Goal: Task Accomplishment & Management: Complete application form

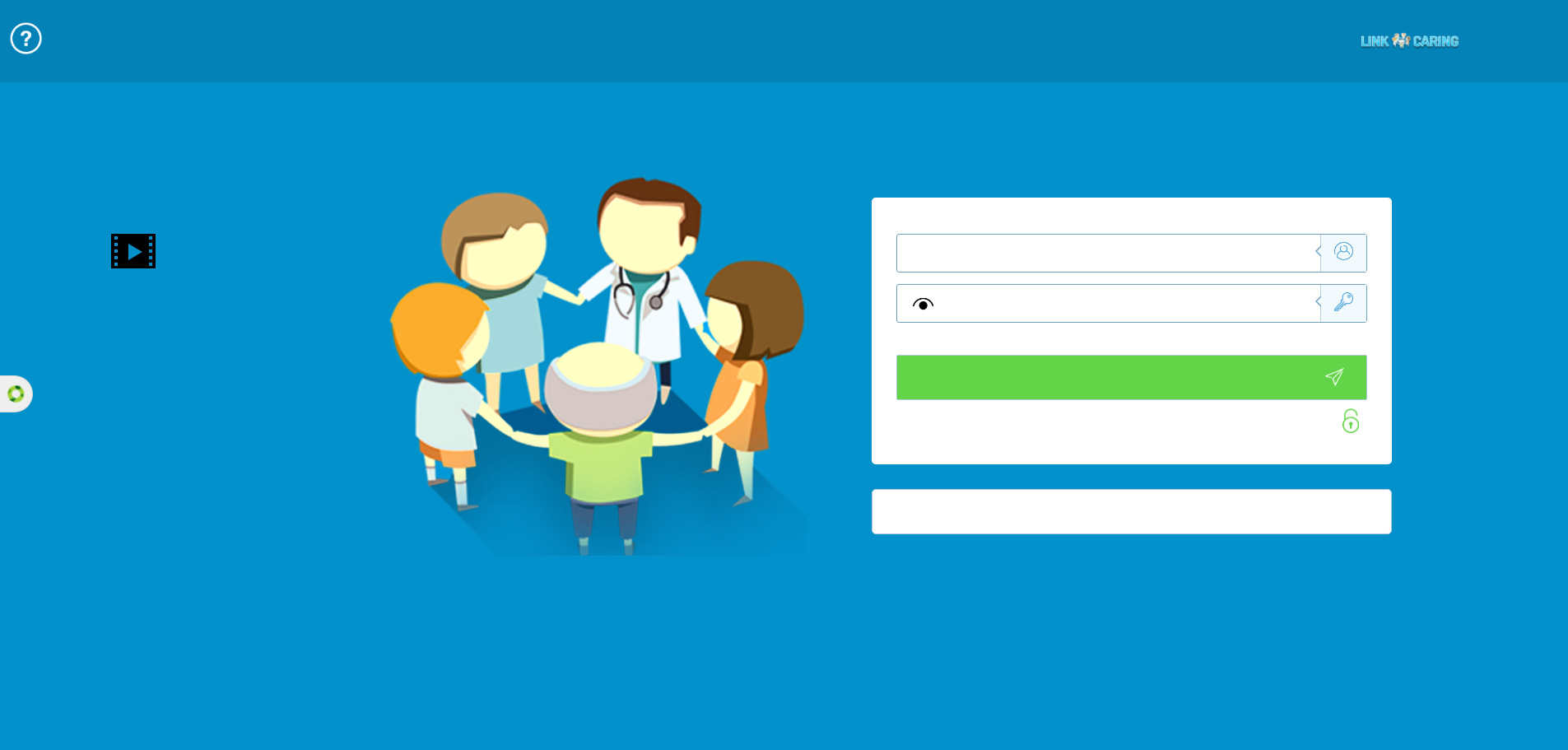
type input "התחבר עכשיו"
type input "עדיין לא? צור חשבון!"
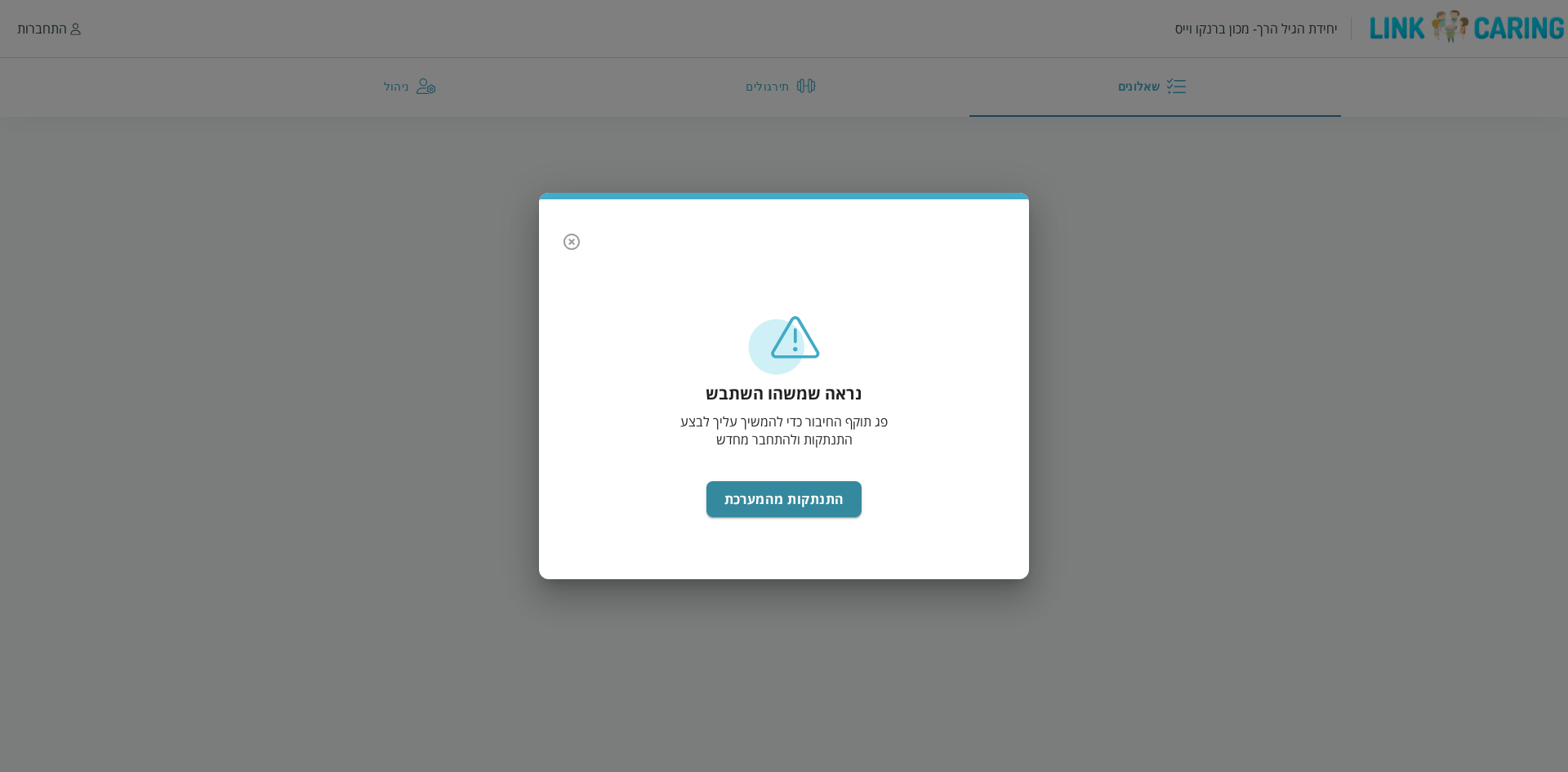
click at [573, 240] on icon "button" at bounding box center [571, 242] width 16 height 16
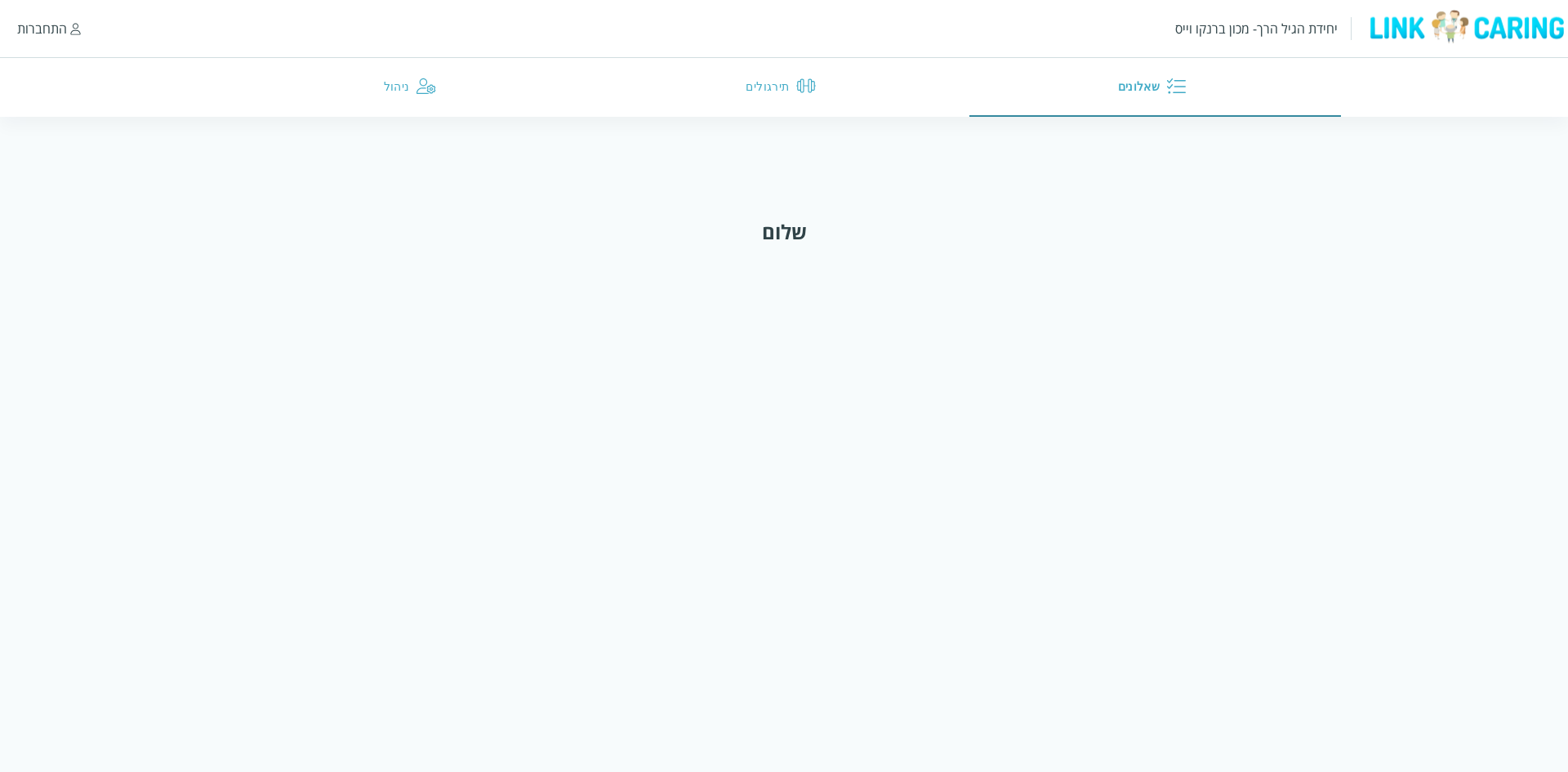
click at [35, 30] on div "התחברות" at bounding box center [42, 28] width 50 height 18
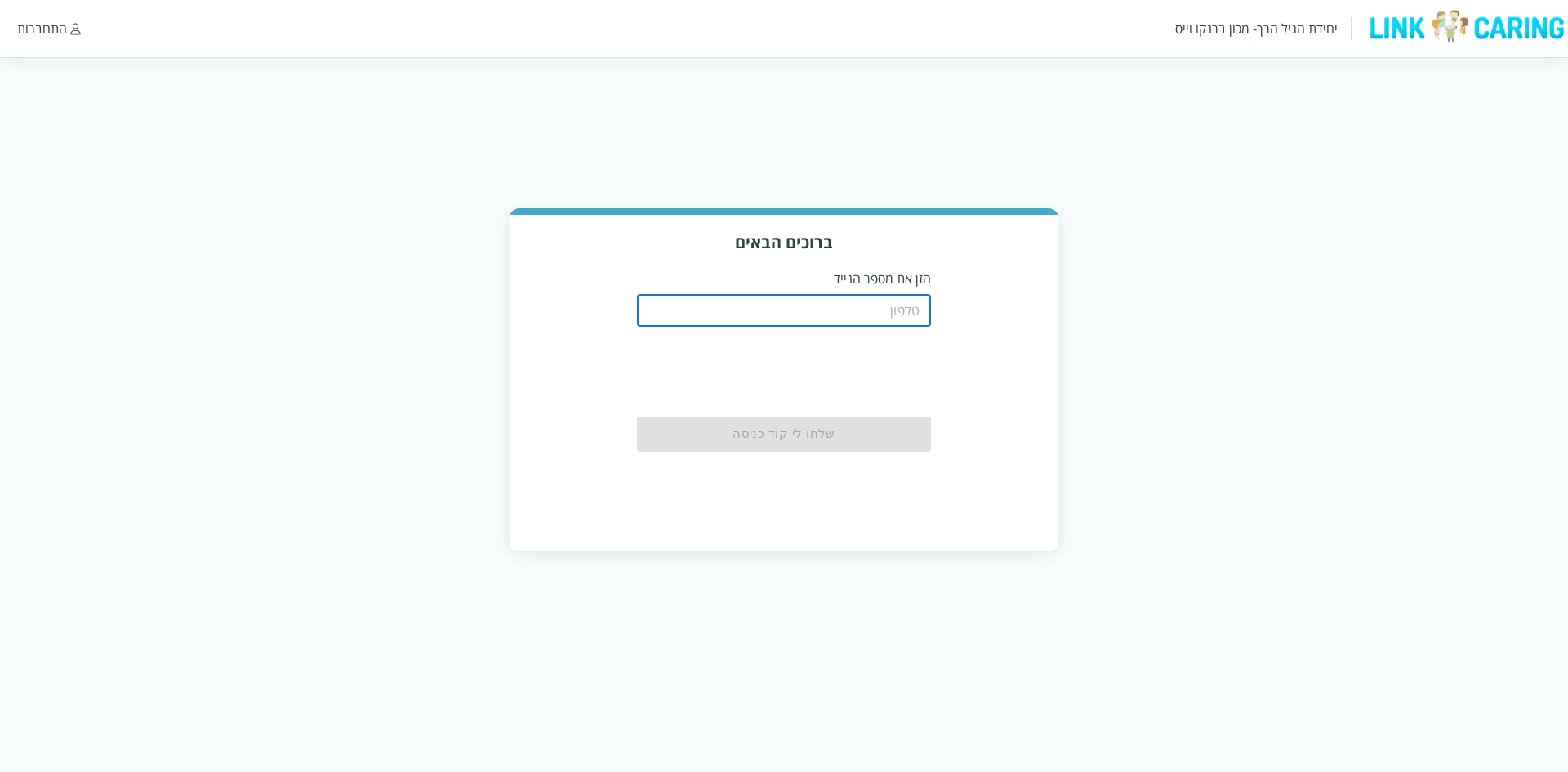
drag, startPoint x: 783, startPoint y: 294, endPoint x: 790, endPoint y: 301, distance: 9.9
click at [784, 295] on input "tel" at bounding box center [784, 310] width 294 height 33
paste input "0508805134"
type input "0508805134"
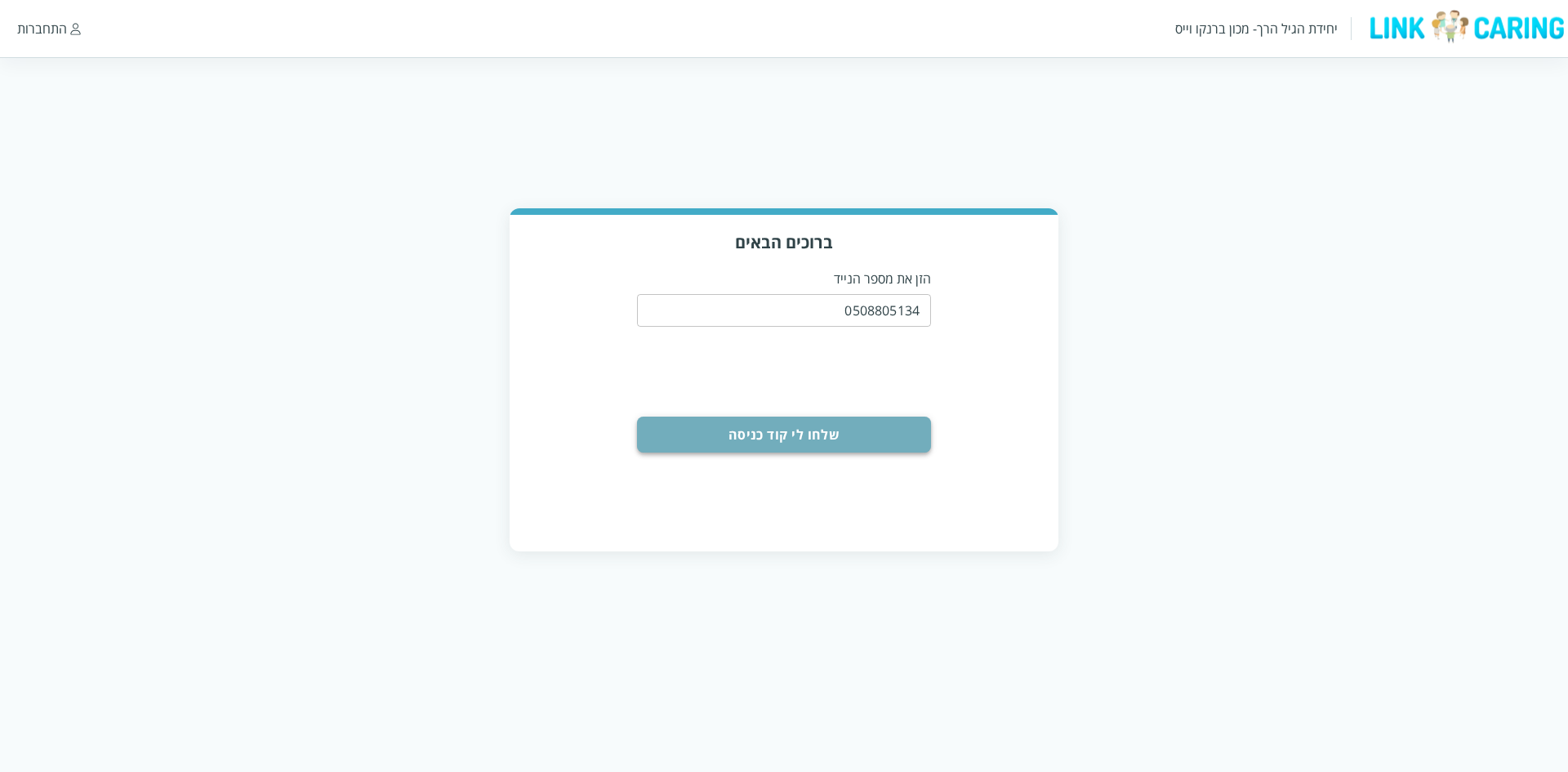
click at [815, 429] on button "שלחו לי קוד כניסה" at bounding box center [784, 434] width 294 height 36
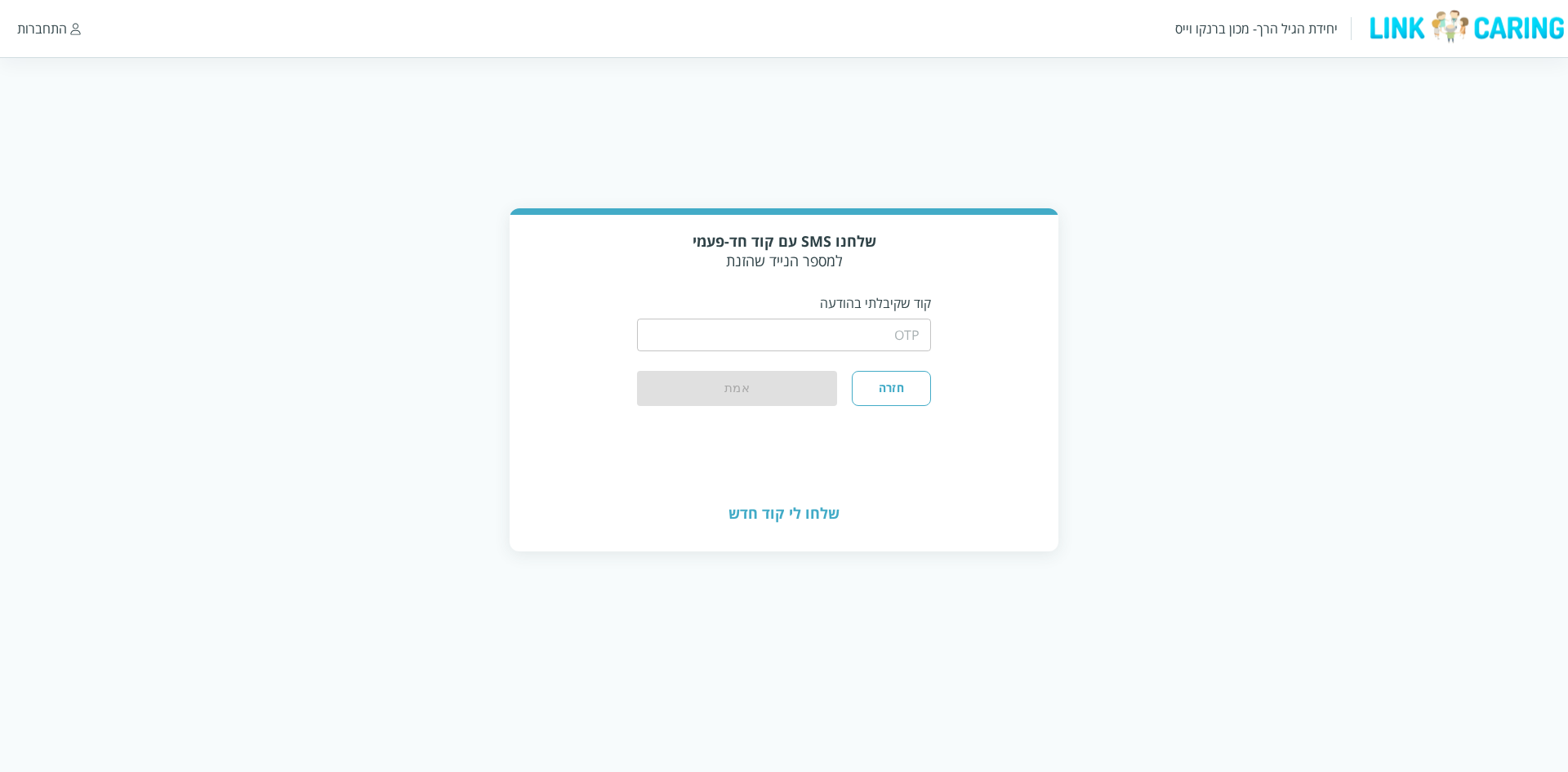
click at [848, 325] on input "string" at bounding box center [784, 335] width 294 height 33
type input "1234"
click at [758, 379] on button "אמת" at bounding box center [738, 388] width 200 height 36
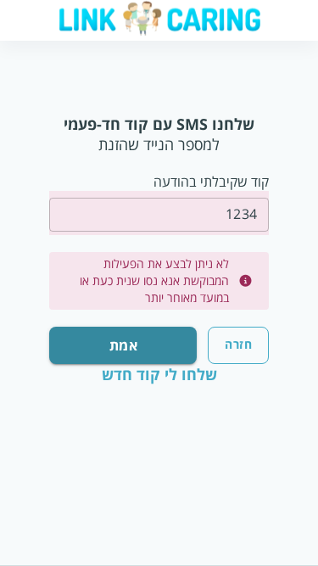
click at [226, 209] on input "string" at bounding box center [159, 215] width 220 height 34
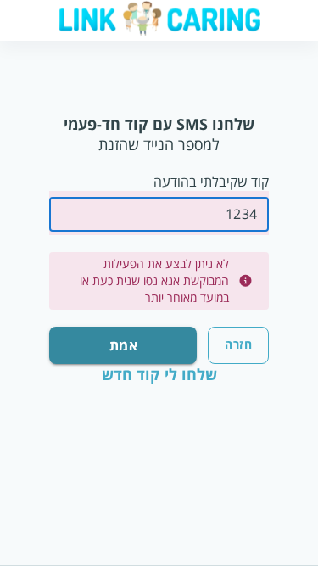
paste input "0508805134"
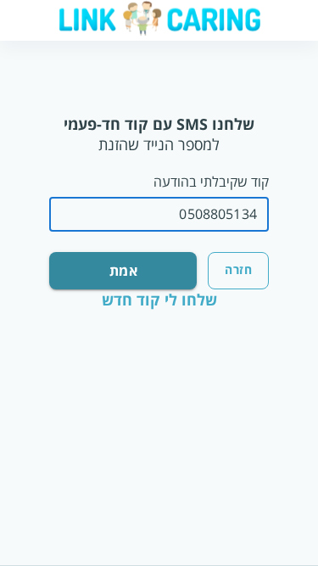
type input "0508805134"
click at [142, 273] on button "אמת" at bounding box center [123, 270] width 148 height 37
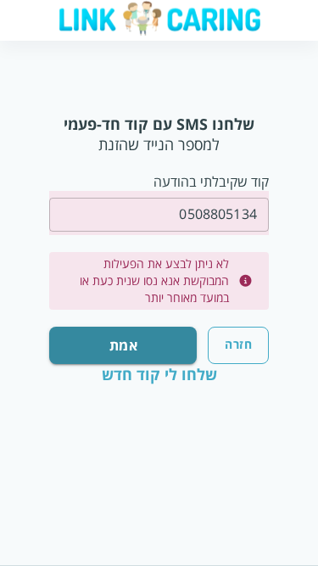
click at [226, 204] on input "string" at bounding box center [159, 215] width 220 height 34
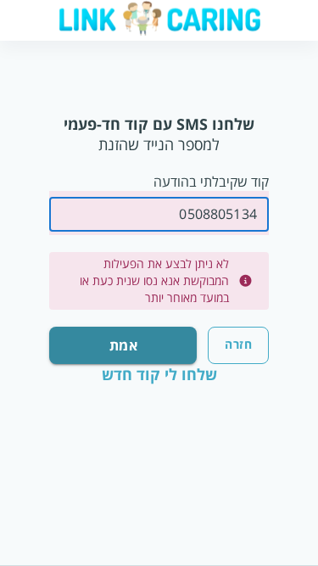
click at [226, 204] on input "string" at bounding box center [159, 215] width 220 height 34
